Goal: Find specific page/section: Find specific page/section

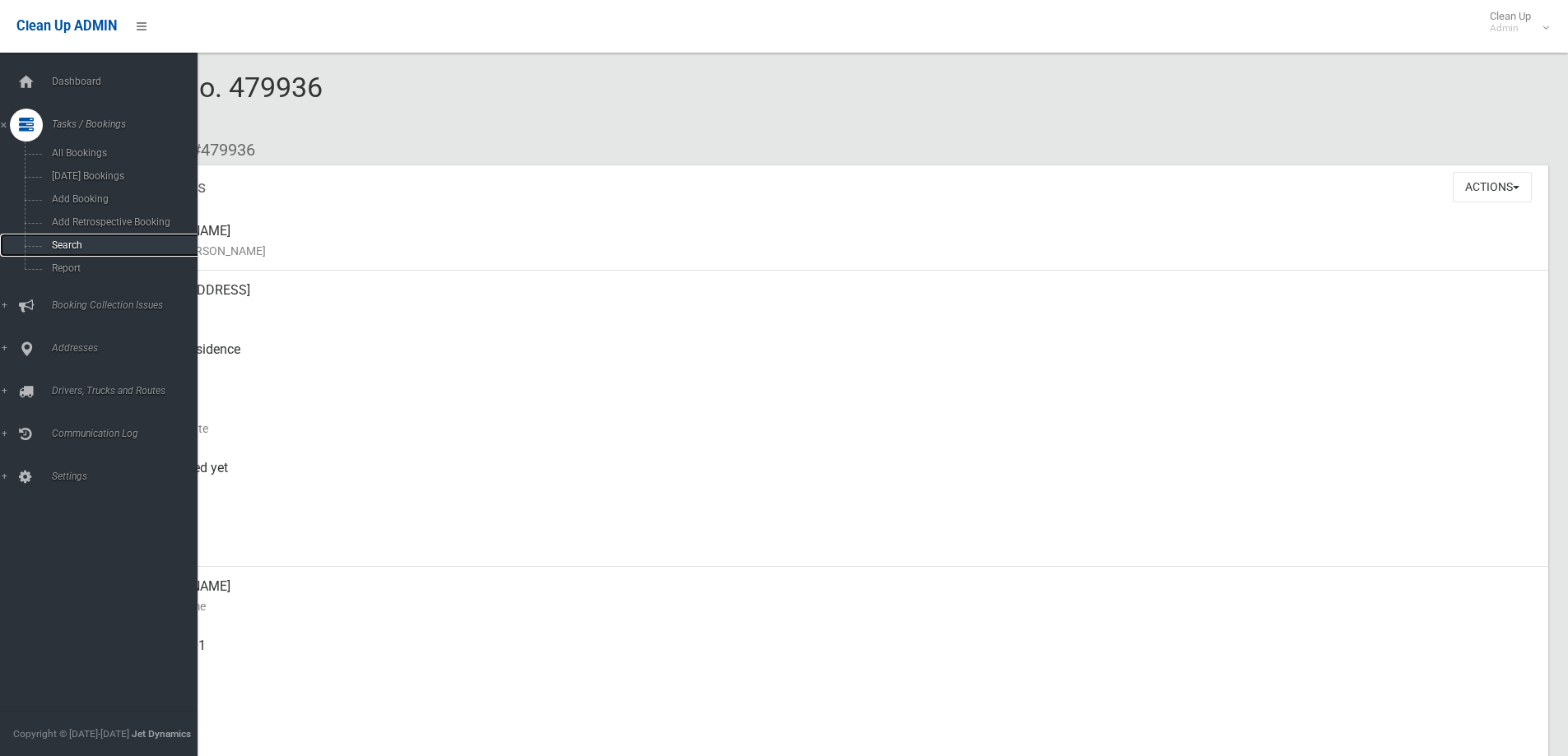
click at [69, 238] on link "Search" at bounding box center [104, 245] width 209 height 23
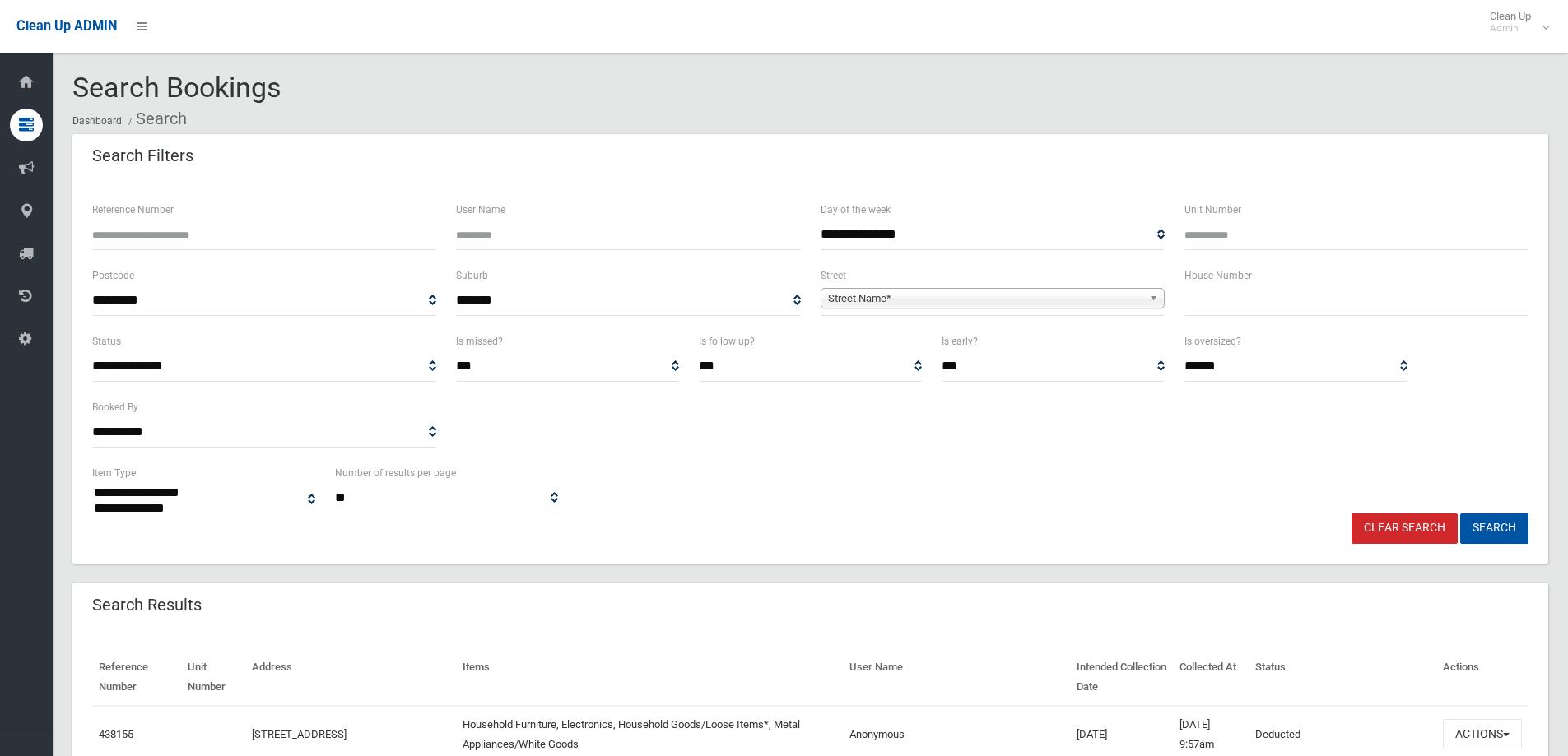
select select
click at [1219, 296] on input "text" at bounding box center [1356, 301] width 344 height 31
type input "**"
click at [1146, 297] on link "Street Name*" at bounding box center [992, 298] width 344 height 21
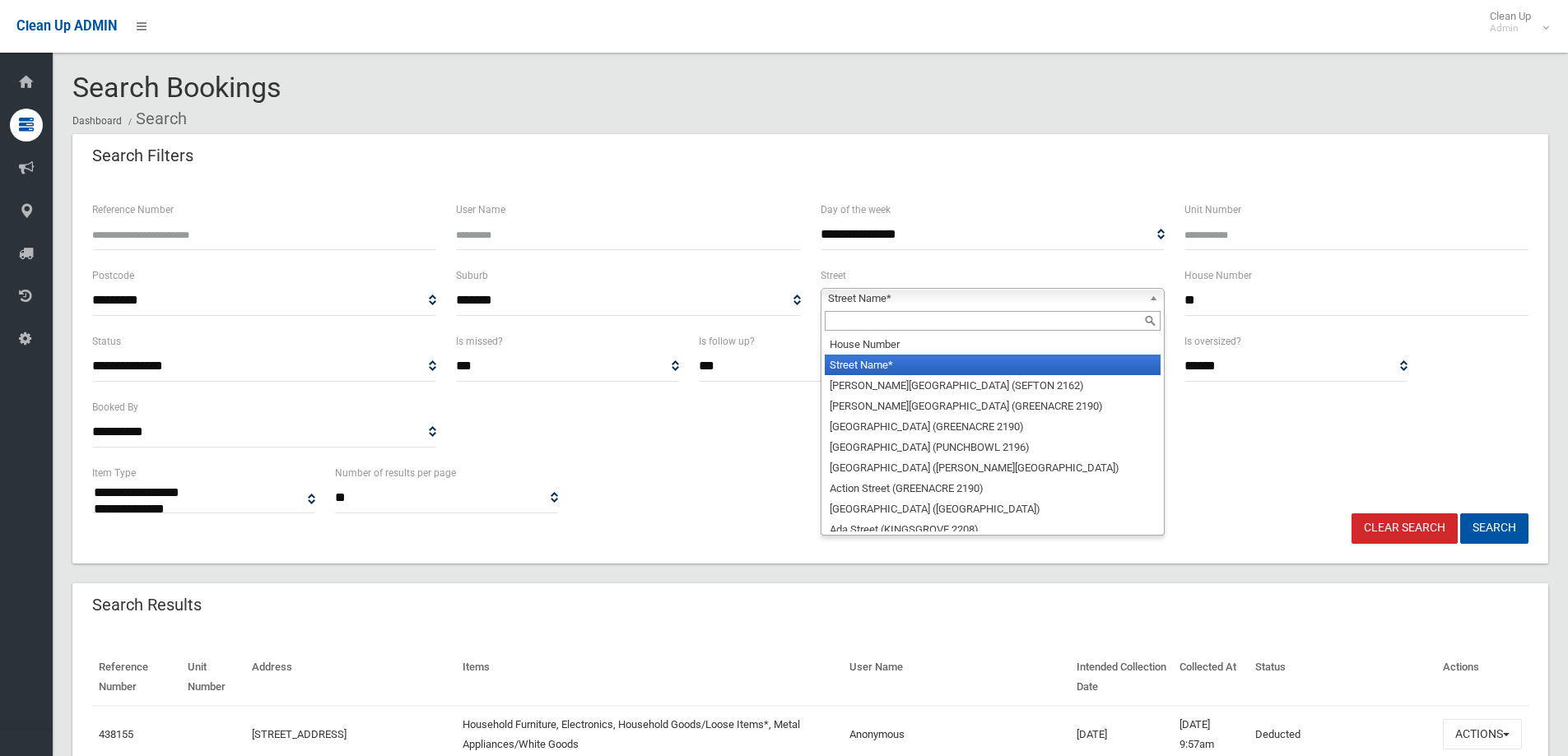
click at [1003, 314] on input "text" at bounding box center [992, 321] width 336 height 20
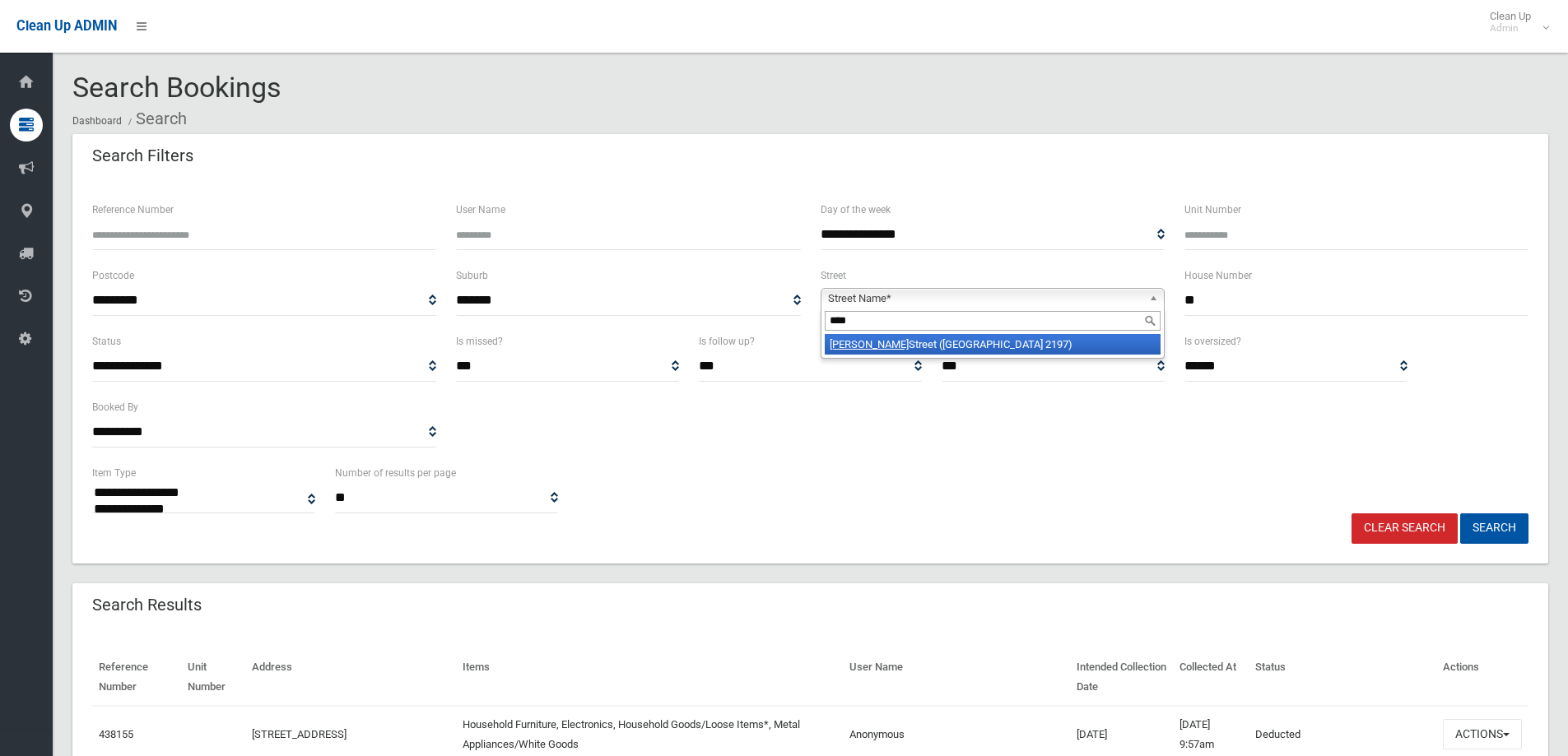
type input "****"
click at [981, 344] on li "[PERSON_NAME][GEOGRAPHIC_DATA] (BASS HILL 2197)" at bounding box center [992, 344] width 336 height 21
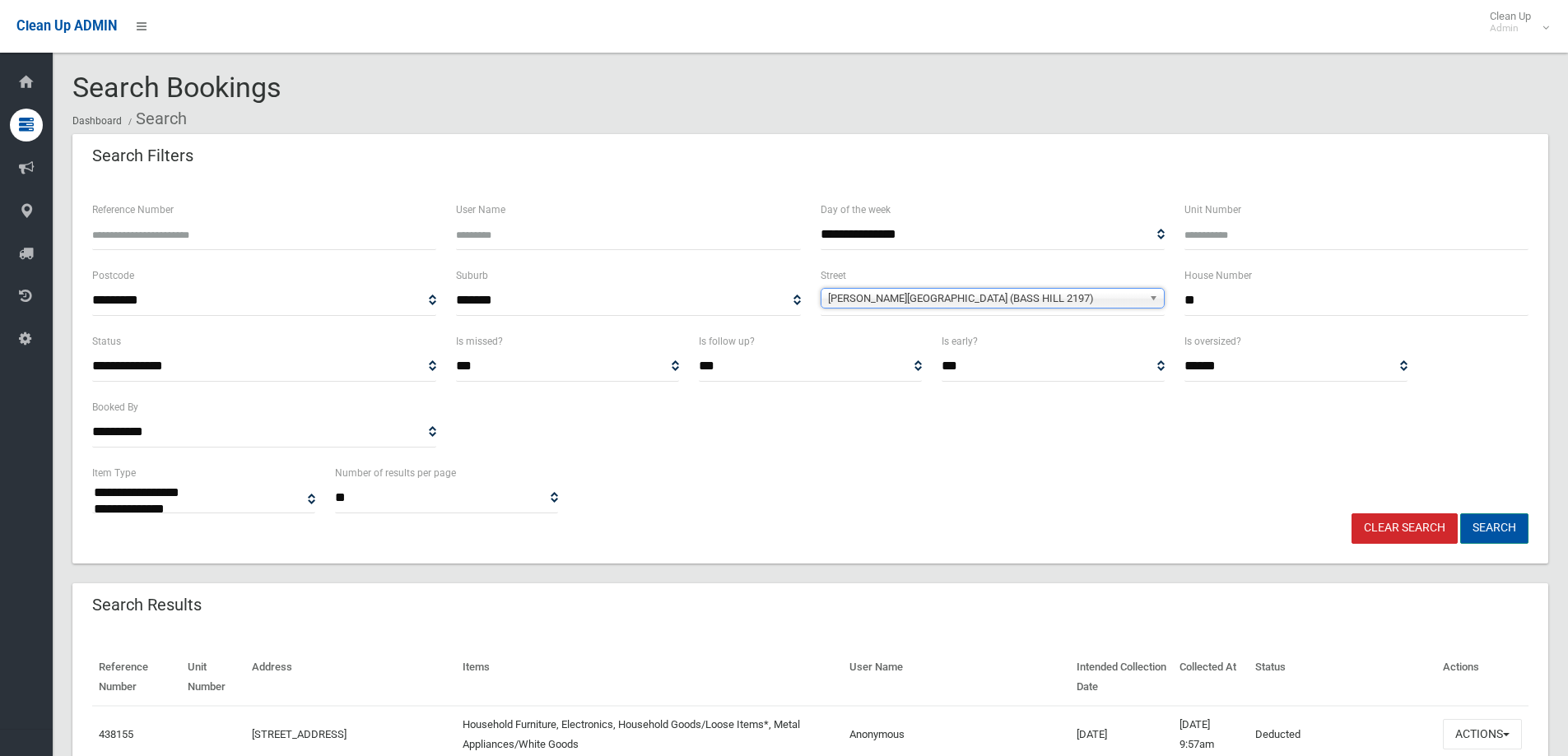
click at [1484, 523] on button "Search" at bounding box center [1494, 528] width 68 height 31
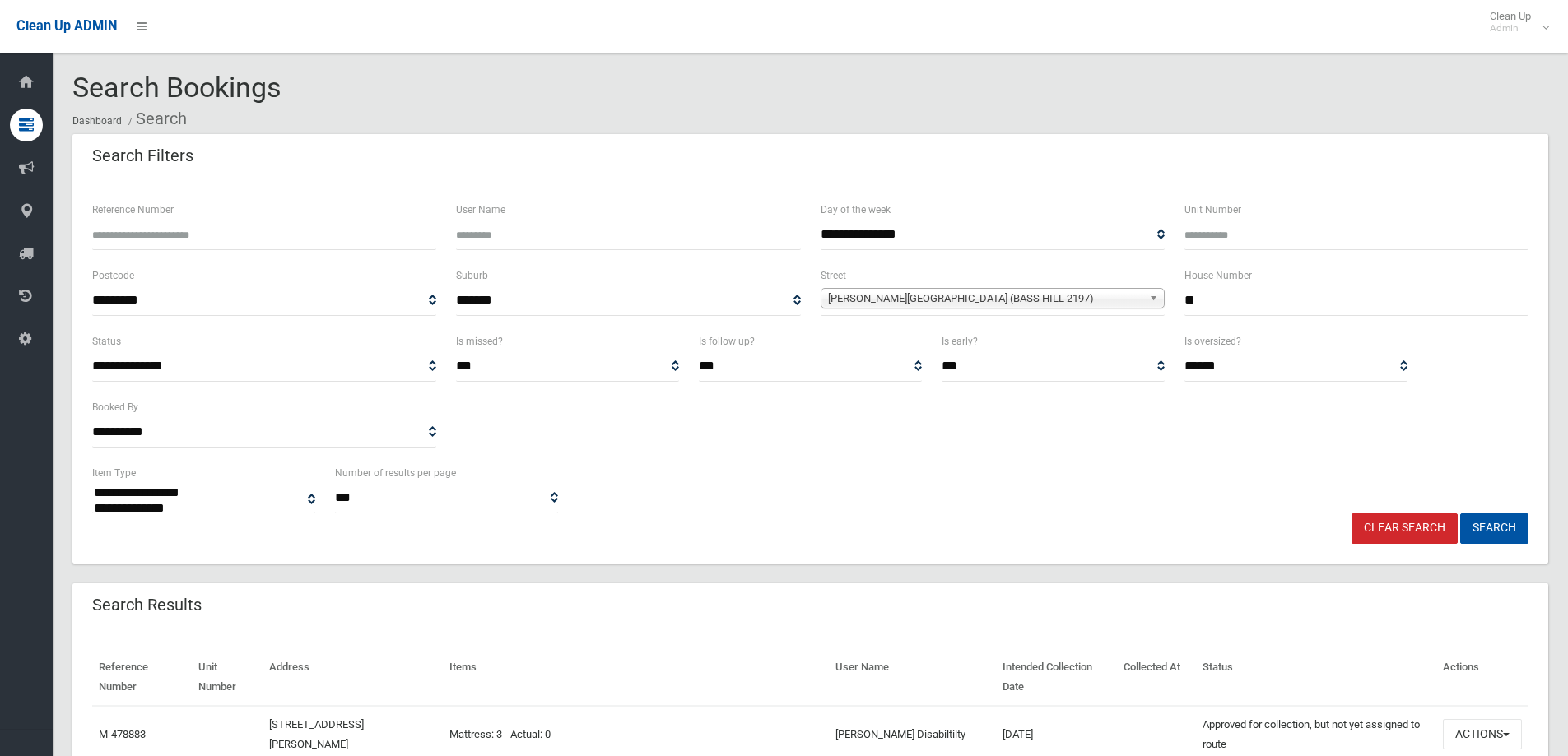
select select
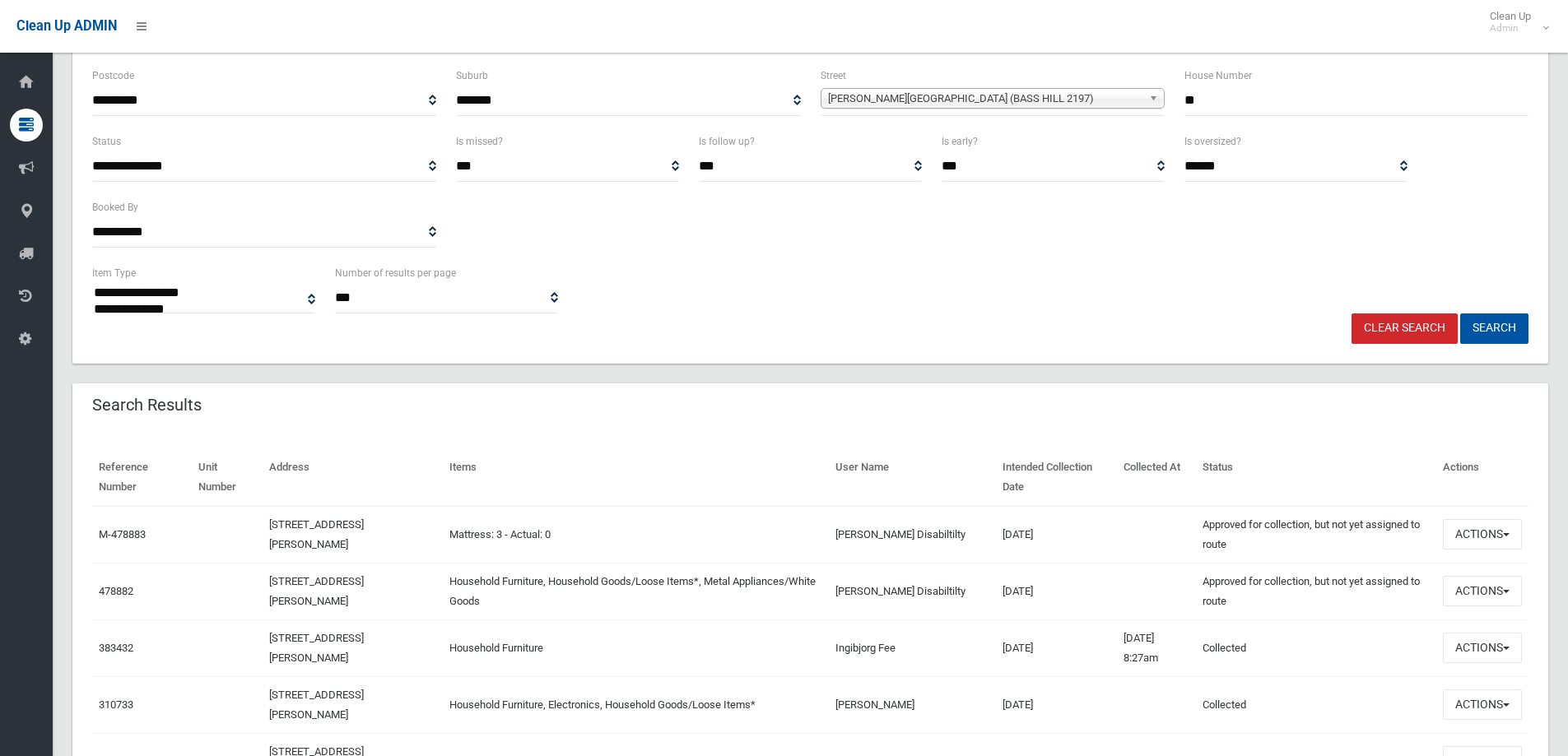
scroll to position [205, 0]
